Goal: Task Accomplishment & Management: Complete application form

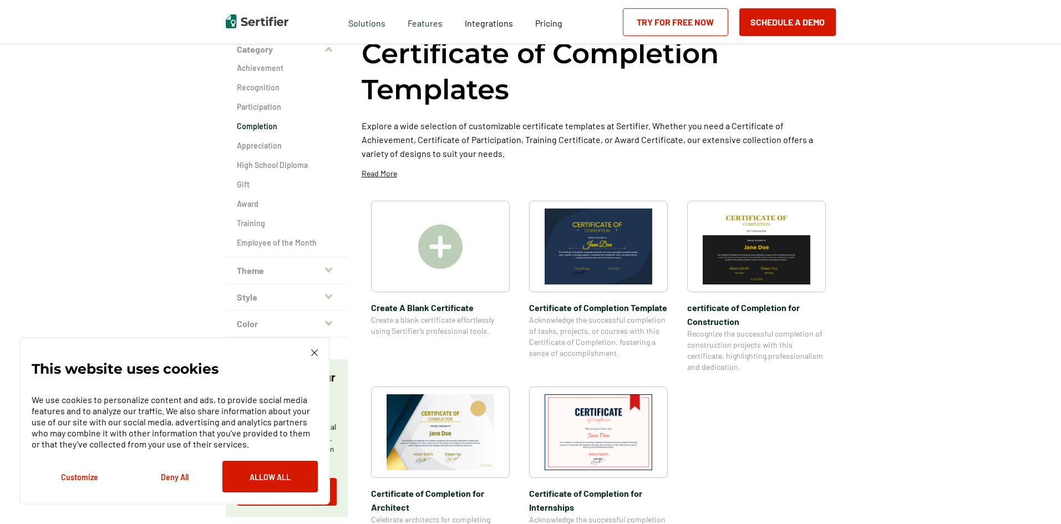
scroll to position [55, 0]
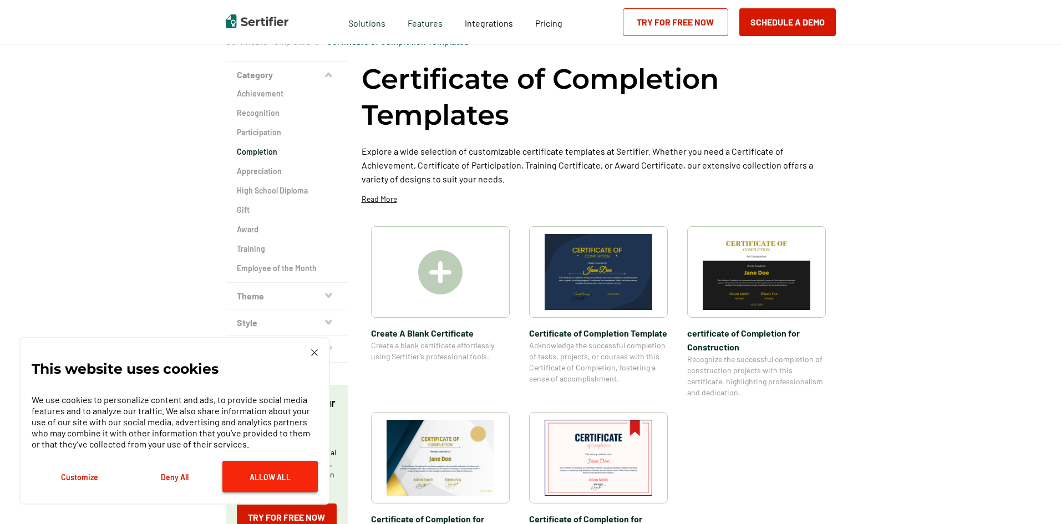
click at [316, 469] on button "Allow All" at bounding box center [269, 477] width 95 height 32
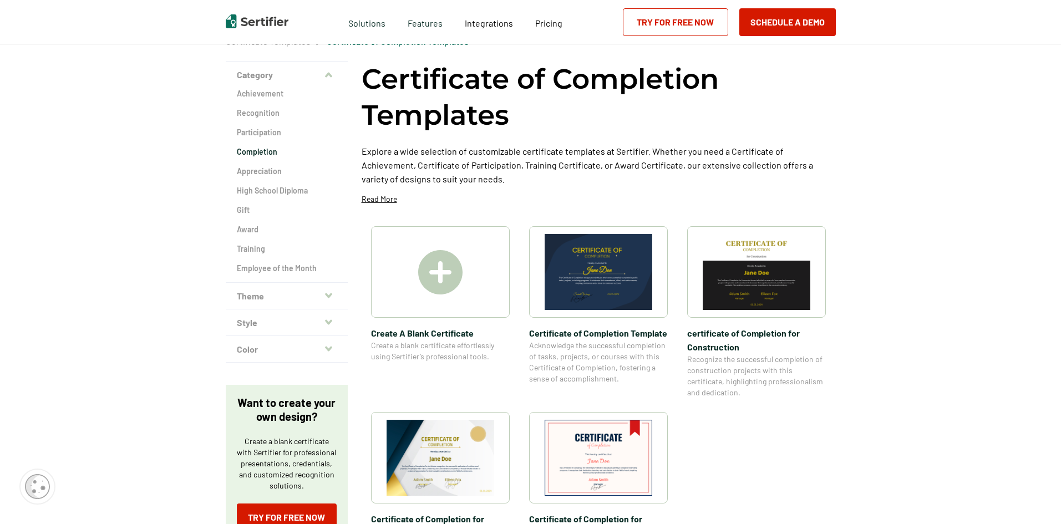
click at [449, 285] on img at bounding box center [440, 272] width 44 height 44
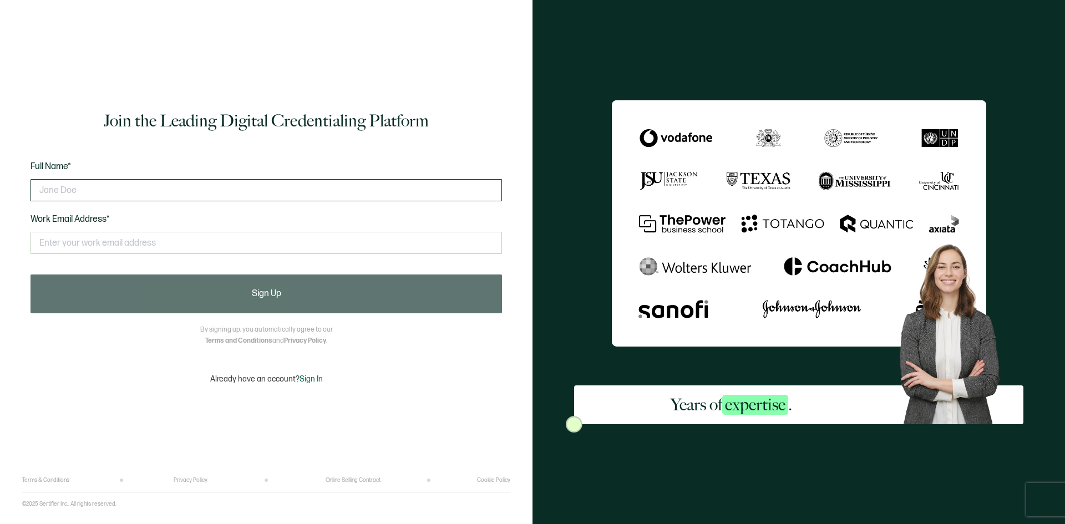
click at [147, 197] on input "text" at bounding box center [265, 190] width 471 height 22
click at [147, 197] on input "[PERSON_NAME]" at bounding box center [265, 190] width 471 height 22
type input "B"
